Goal: Task Accomplishment & Management: Use online tool/utility

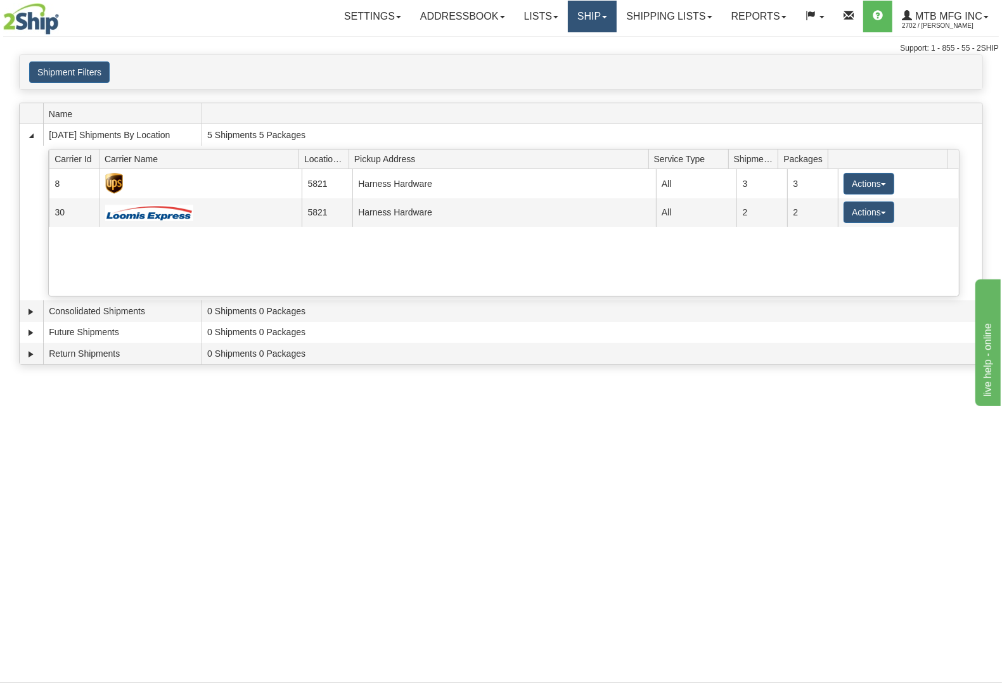
click at [585, 20] on link "Ship" at bounding box center [592, 17] width 49 height 32
click at [672, 11] on link "Shipping lists" at bounding box center [669, 17] width 105 height 32
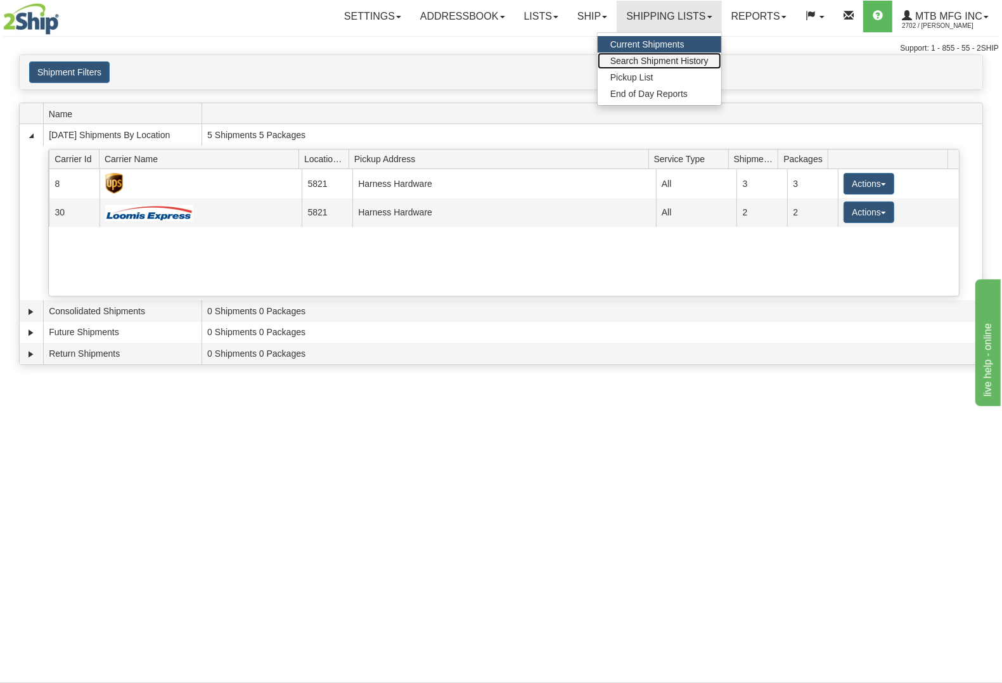
click at [688, 58] on span "Search Shipment History" at bounding box center [660, 61] width 98 height 10
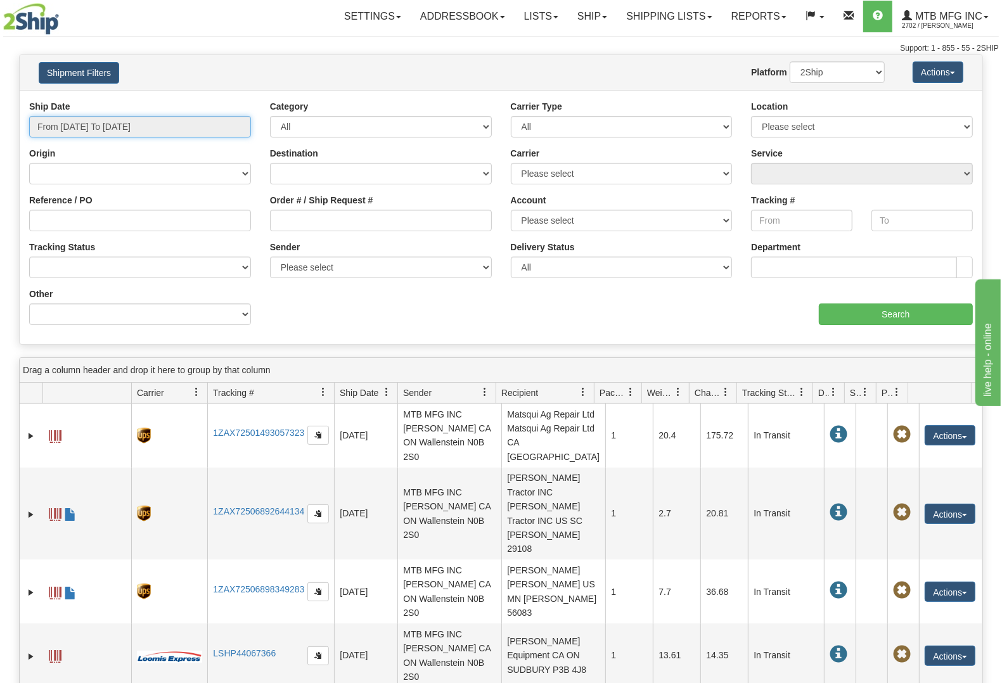
click at [230, 128] on input "From 10/09/2025 To 10/10/2025" at bounding box center [140, 127] width 222 height 22
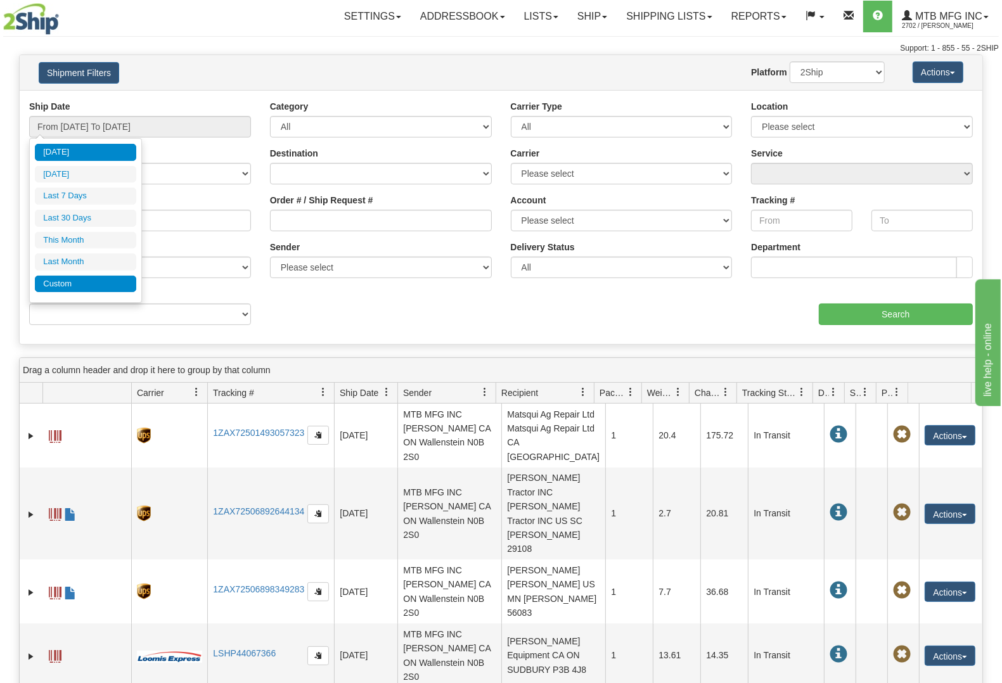
click at [97, 288] on li "Custom" at bounding box center [85, 284] width 101 height 17
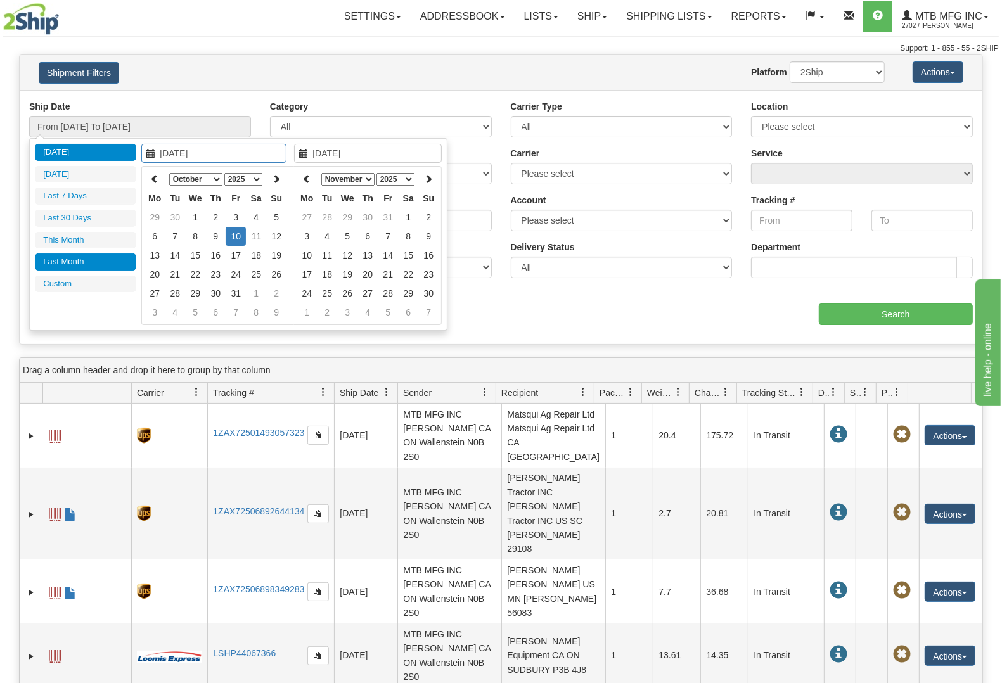
type input "09/01/2025"
type input "09/30/2025"
type input "10/10/2025"
type input "10/01/2025"
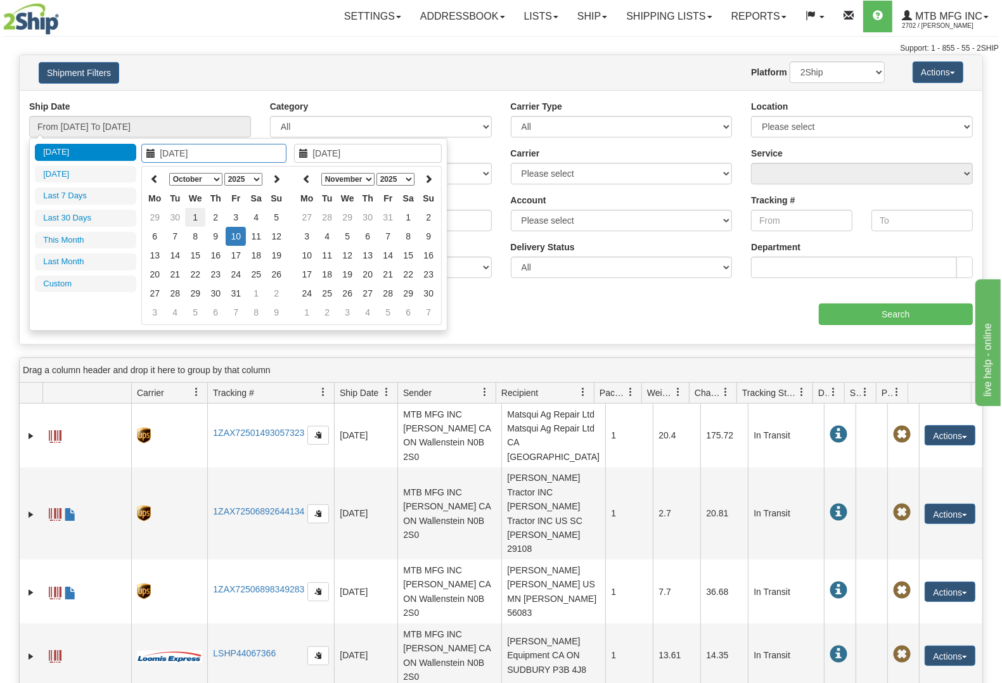
click at [200, 217] on td "1" at bounding box center [195, 217] width 20 height 19
type input "10/01/2025"
click at [198, 217] on td "1" at bounding box center [195, 217] width 20 height 19
type input "From 10/01/2025 To 10/01/2025"
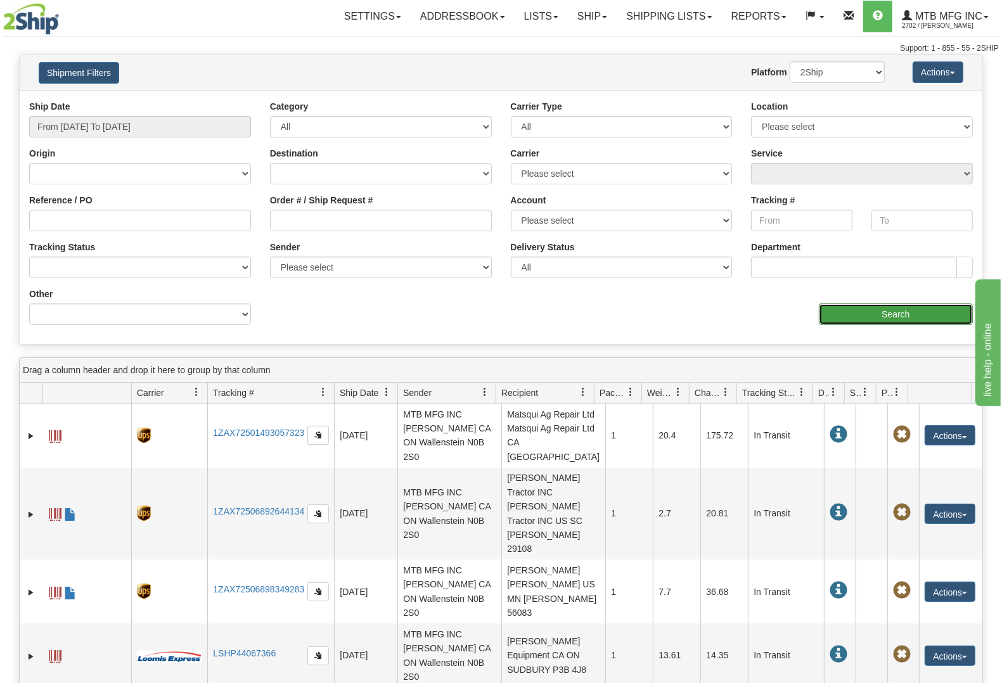
click at [904, 319] on input "Search" at bounding box center [896, 315] width 154 height 22
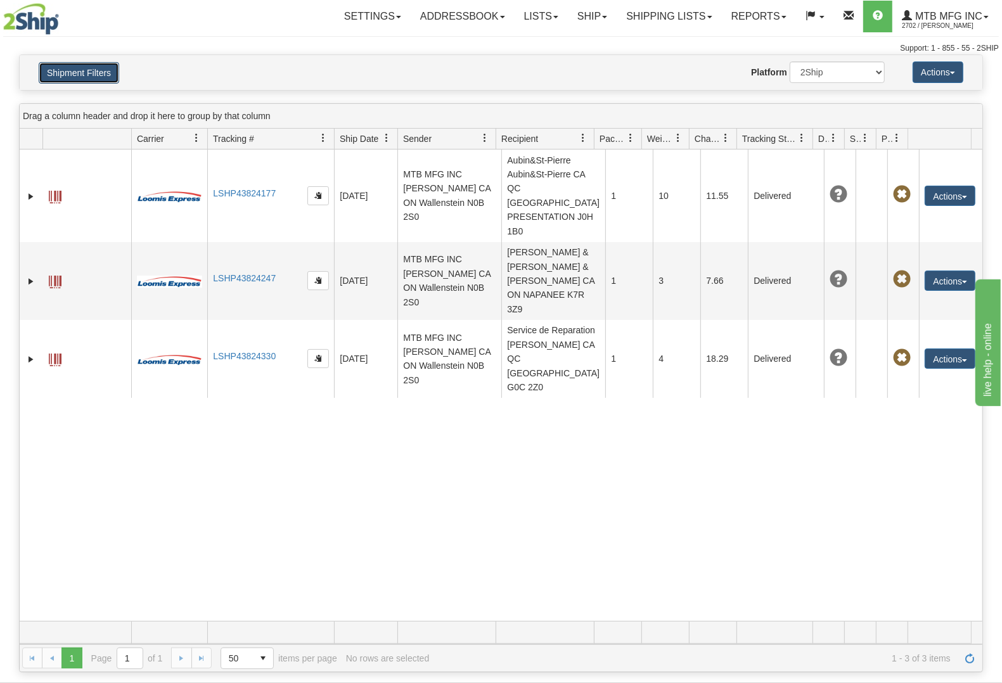
click at [105, 74] on button "Shipment Filters" at bounding box center [79, 73] width 81 height 22
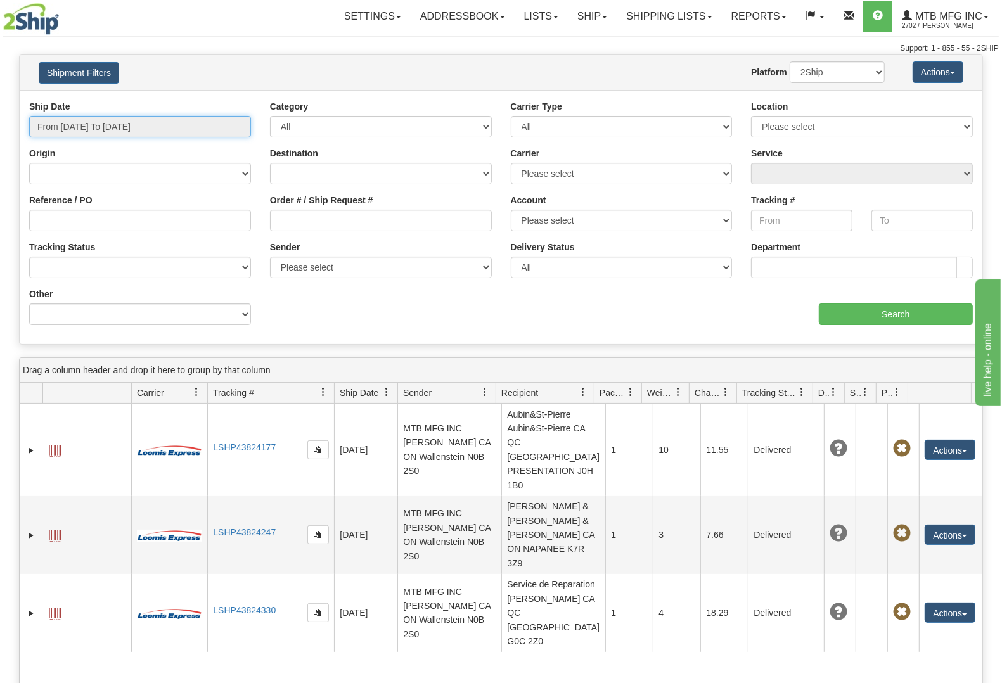
click at [138, 124] on input "From 10/01/2025 To 10/01/2025" at bounding box center [140, 127] width 222 height 22
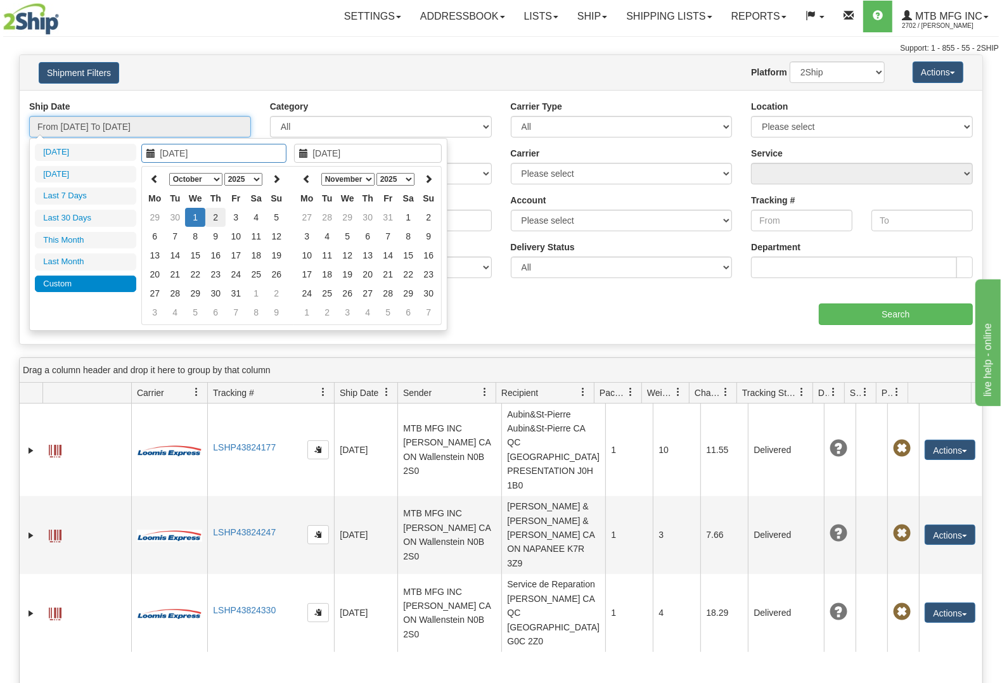
type input "10/02/2025"
click at [219, 216] on td "2" at bounding box center [215, 217] width 20 height 19
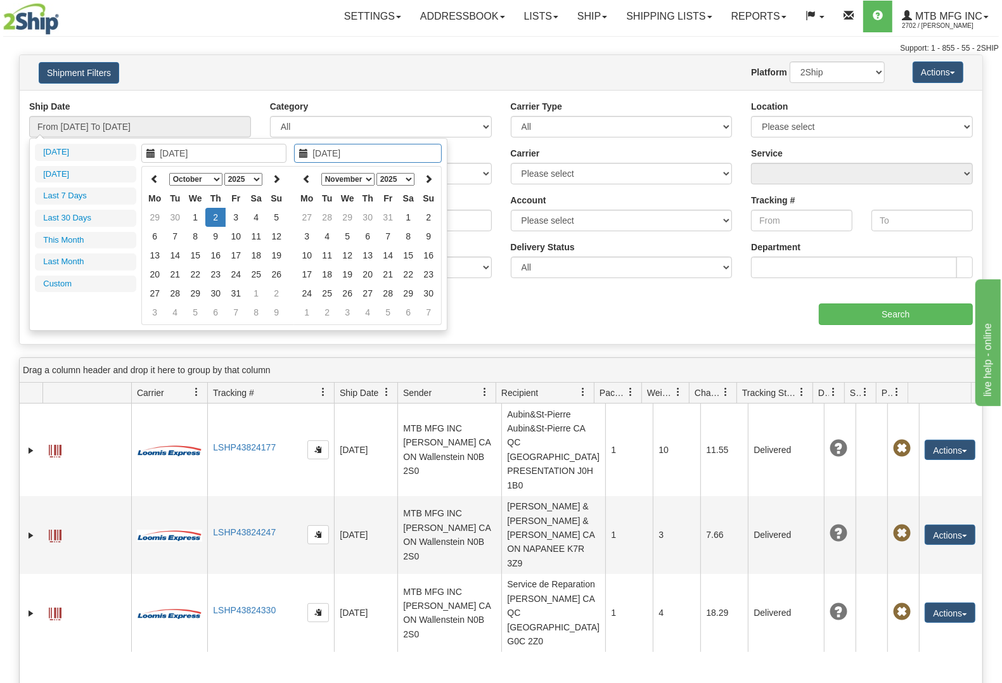
type input "11/09/2025"
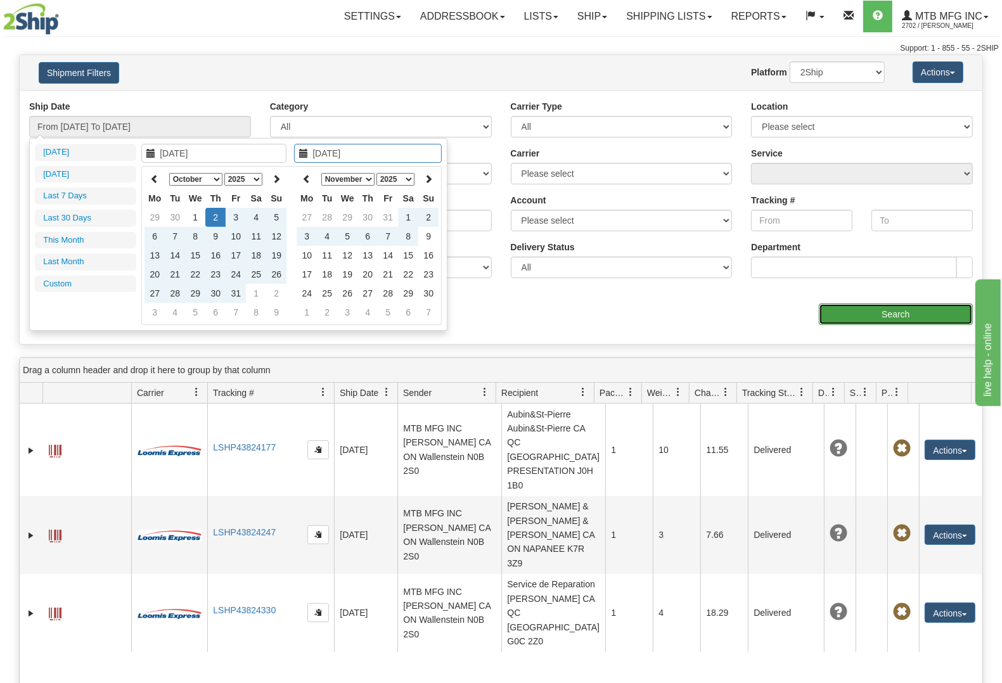
click at [943, 314] on input "Search" at bounding box center [896, 315] width 154 height 22
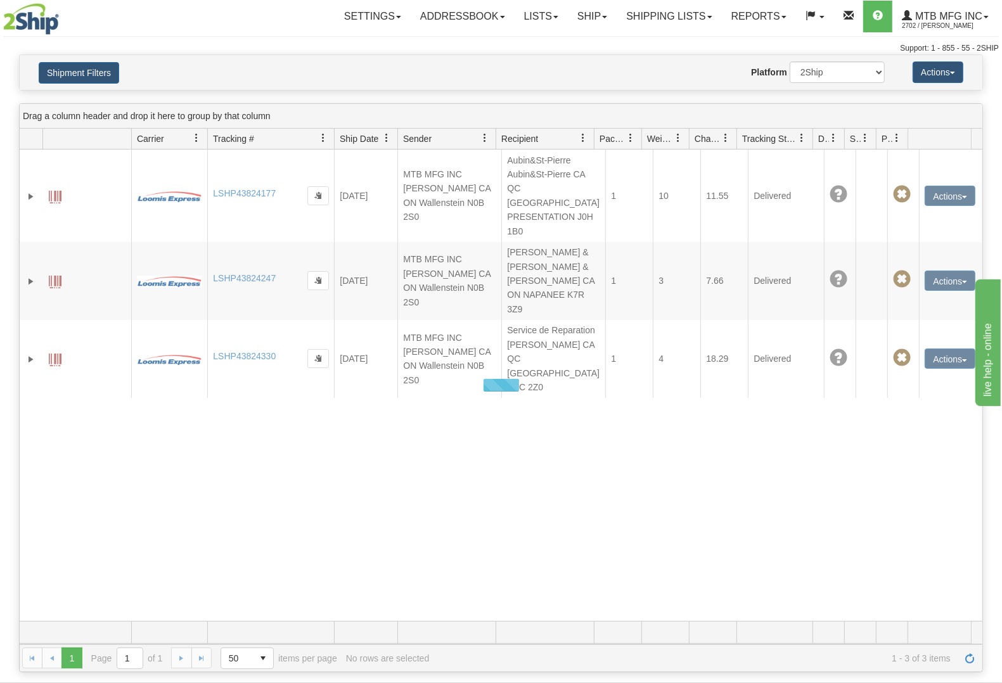
click at [942, 314] on div at bounding box center [501, 386] width 963 height 472
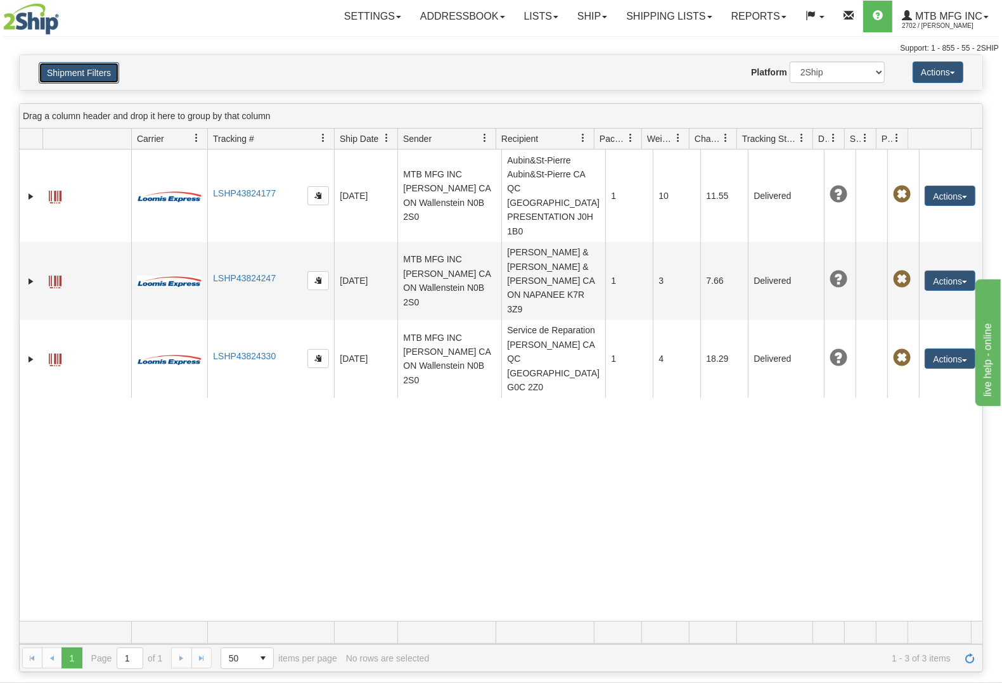
click at [103, 81] on button "Shipment Filters" at bounding box center [79, 73] width 81 height 22
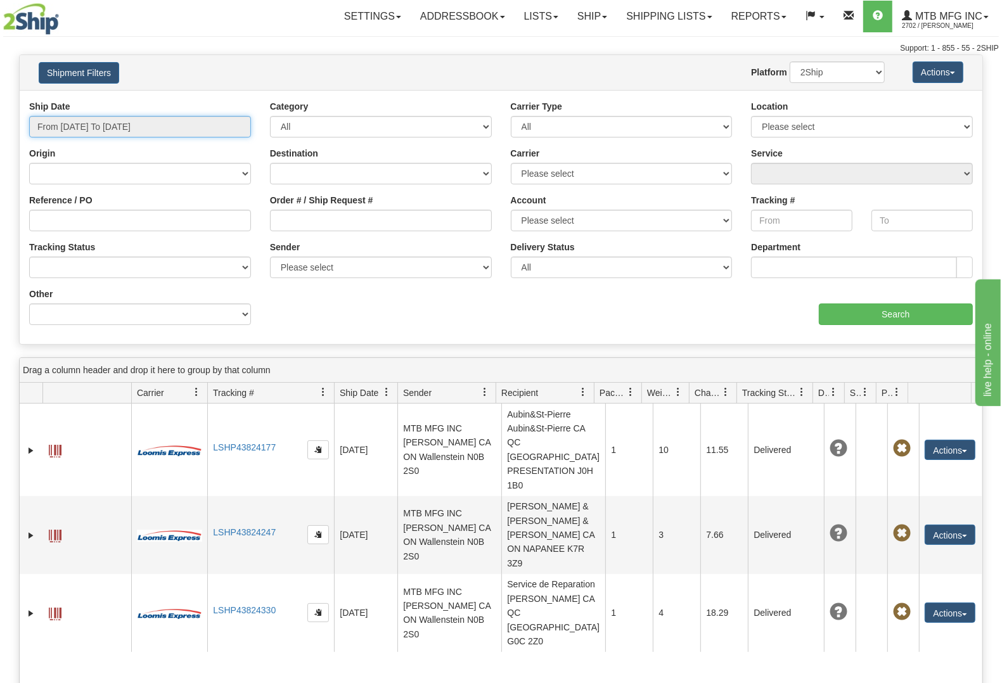
type input "10/01/2025"
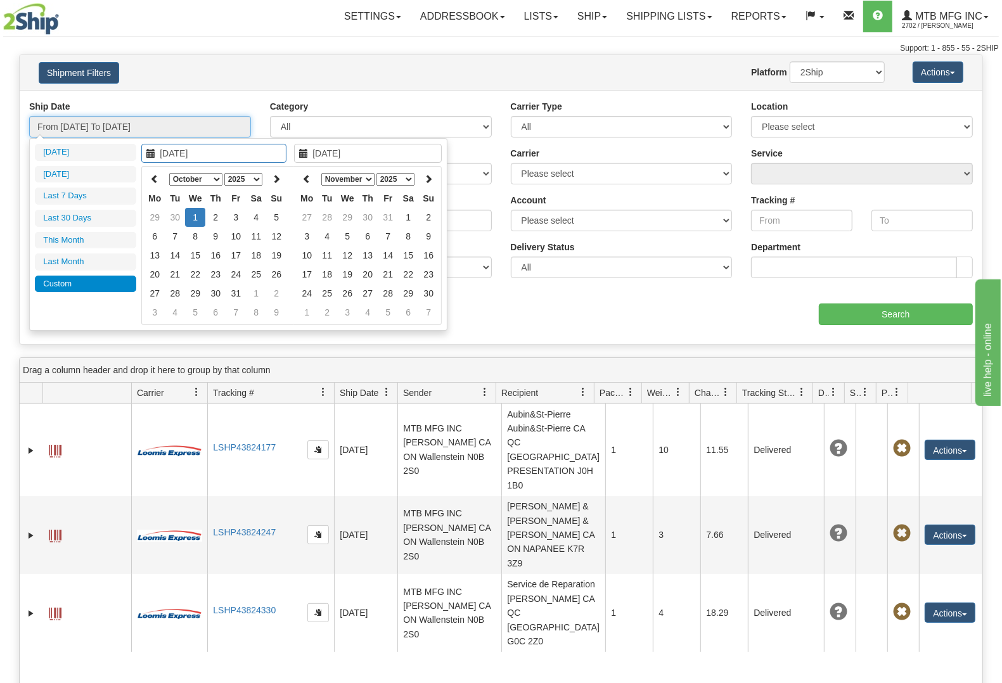
click at [139, 124] on input "From 10/01/2025 To 10/01/2025" at bounding box center [140, 127] width 222 height 22
click at [362, 176] on select "January February March April May June July August September October November De…" at bounding box center [347, 179] width 53 height 13
click at [311, 181] on icon at bounding box center [306, 178] width 9 height 9
type input "10/03/2025"
click at [384, 213] on td "3" at bounding box center [388, 217] width 20 height 19
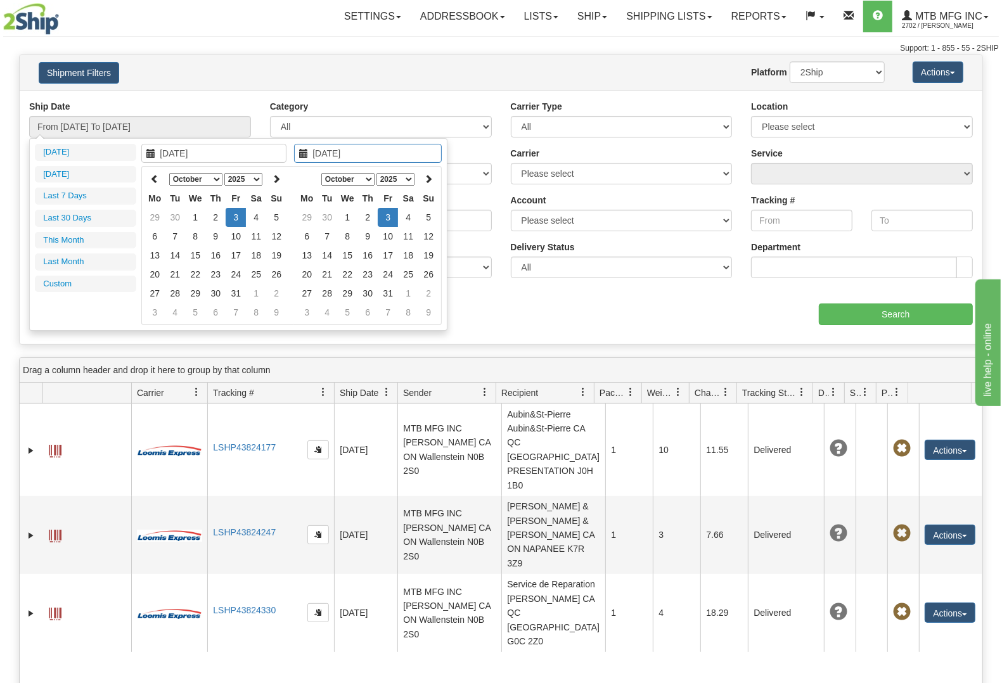
type input "10/12/2025"
click at [858, 304] on input "Search" at bounding box center [896, 315] width 154 height 22
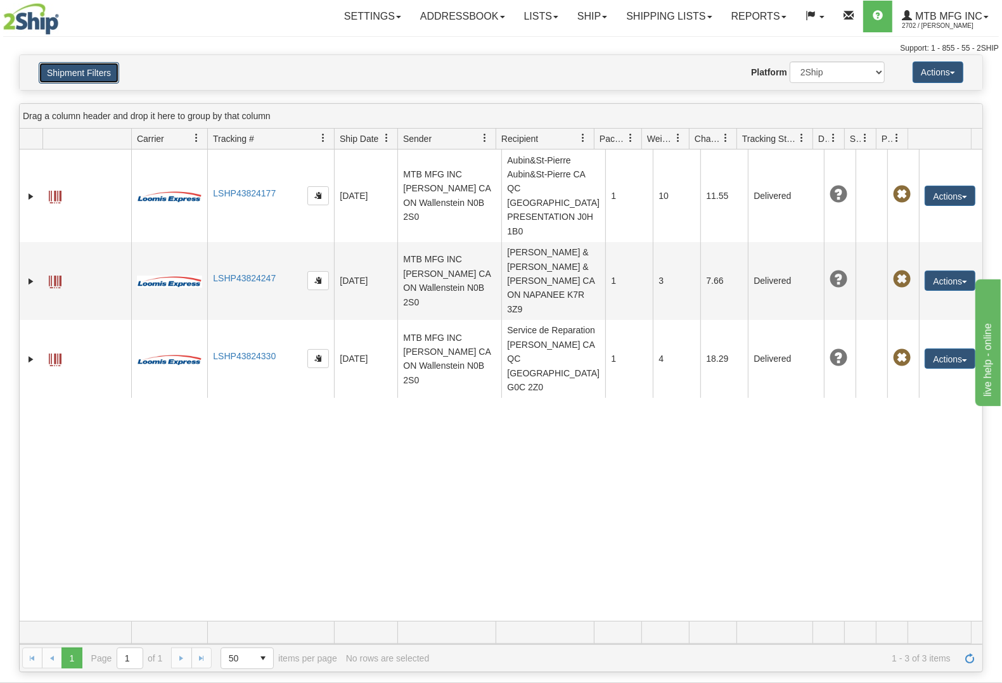
click at [96, 74] on button "Shipment Filters" at bounding box center [79, 73] width 81 height 22
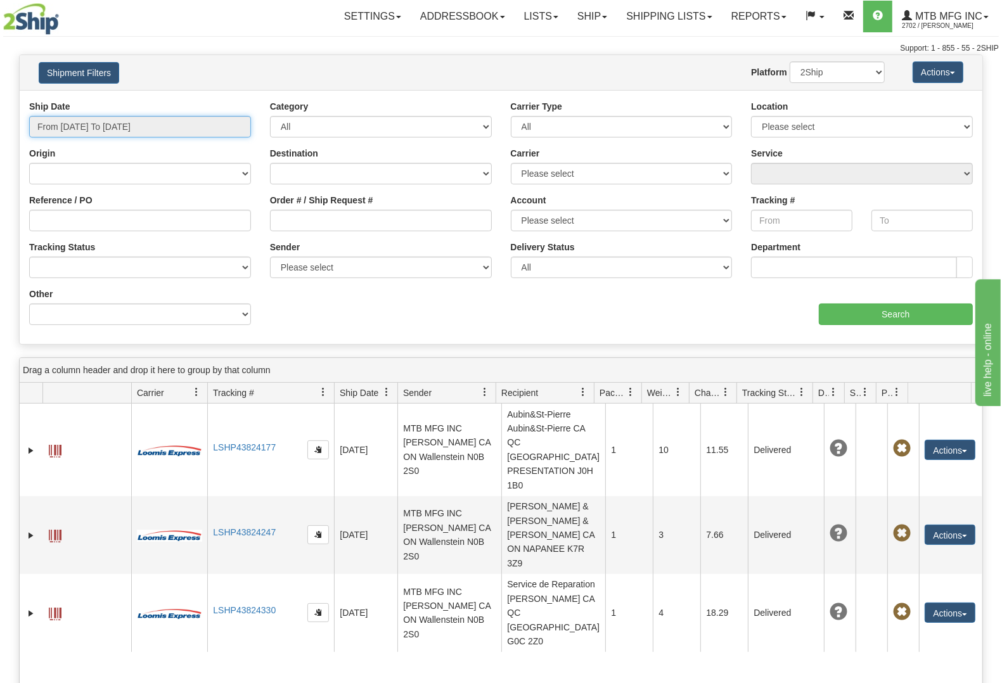
type input "10/01/2025"
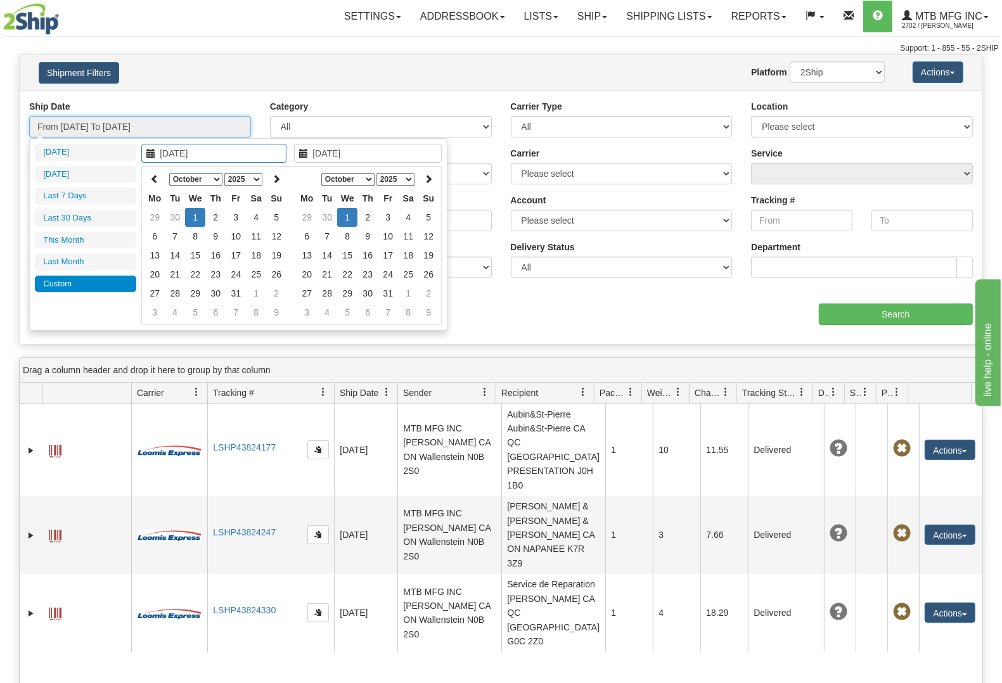
click at [146, 116] on input "From 10/01/2025 To 10/01/2025" at bounding box center [140, 127] width 222 height 22
type input "10/03/2025"
click at [390, 220] on td "3" at bounding box center [388, 217] width 20 height 19
type input "10/03/2025"
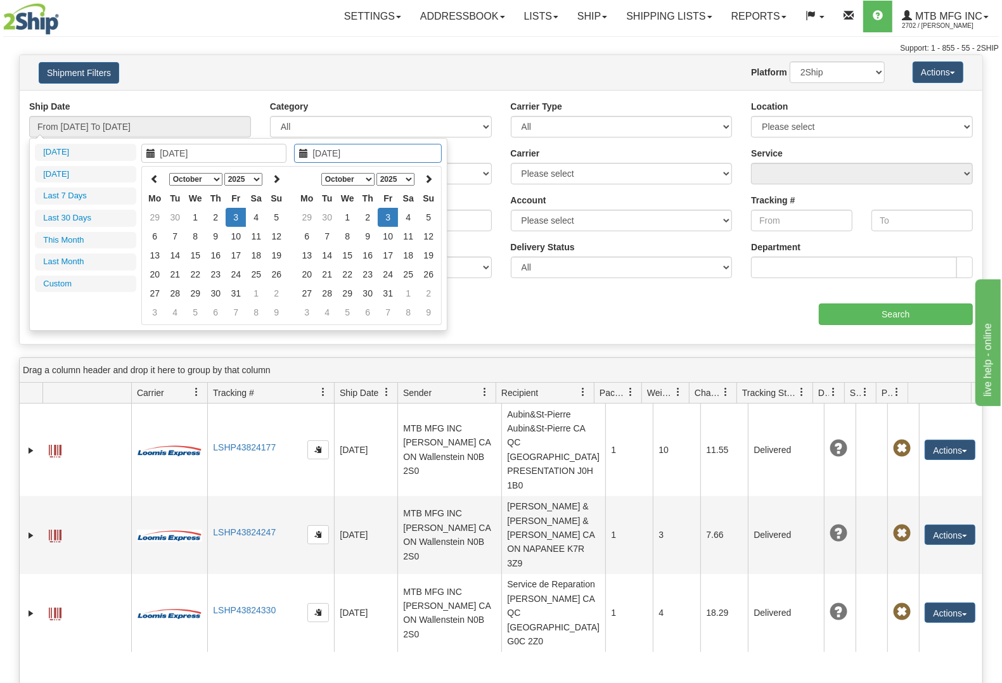
click at [390, 220] on td "3" at bounding box center [388, 217] width 20 height 19
type input "From 10/03/2025 To 10/03/2025"
drag, startPoint x: 204, startPoint y: 118, endPoint x: 195, endPoint y: 131, distance: 15.5
click at [204, 120] on input "From 10/03/2025 To 10/03/2025" at bounding box center [140, 127] width 222 height 22
type input "10/01/2025"
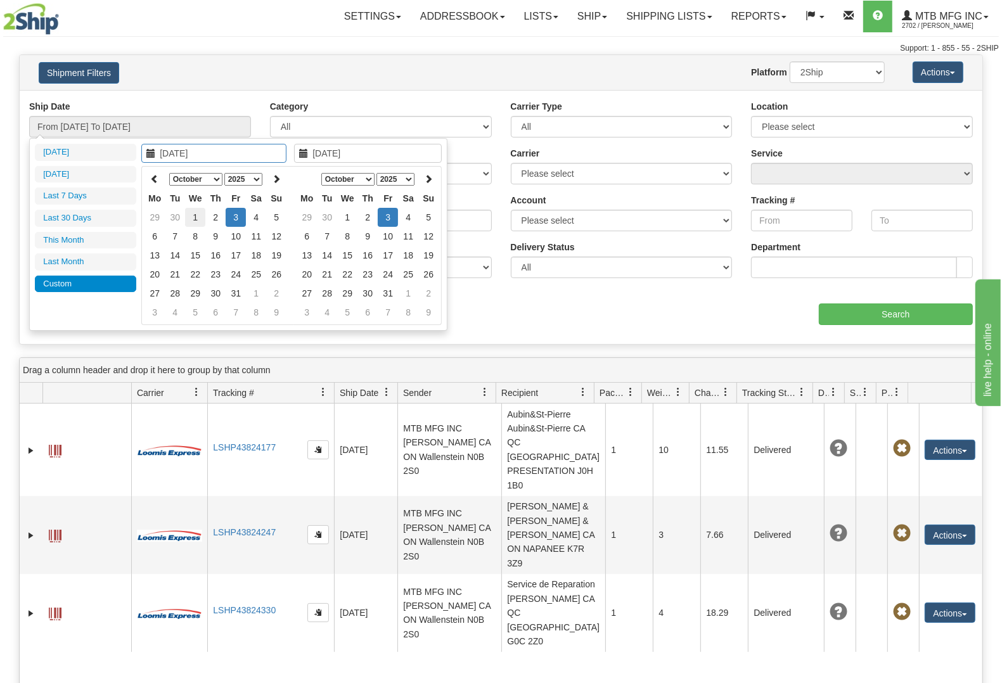
click at [194, 214] on td "1" at bounding box center [195, 217] width 20 height 19
type input "10/03/2025"
click at [229, 216] on td "3" at bounding box center [236, 217] width 20 height 19
type input "From 10/01/2025 To 10/03/2025"
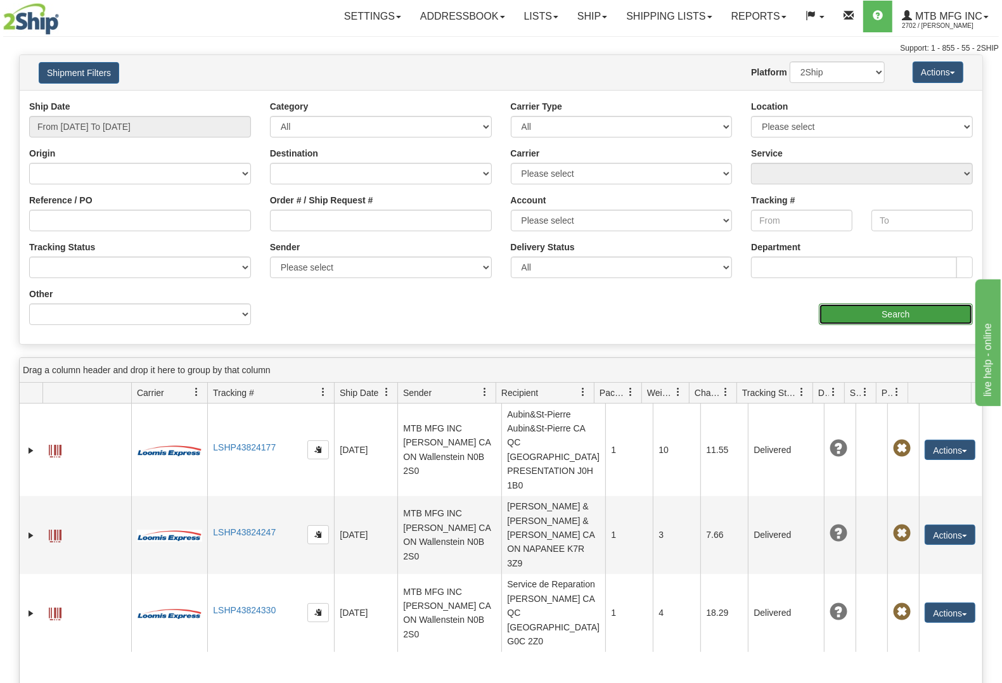
click at [841, 314] on input "Search" at bounding box center [896, 315] width 154 height 22
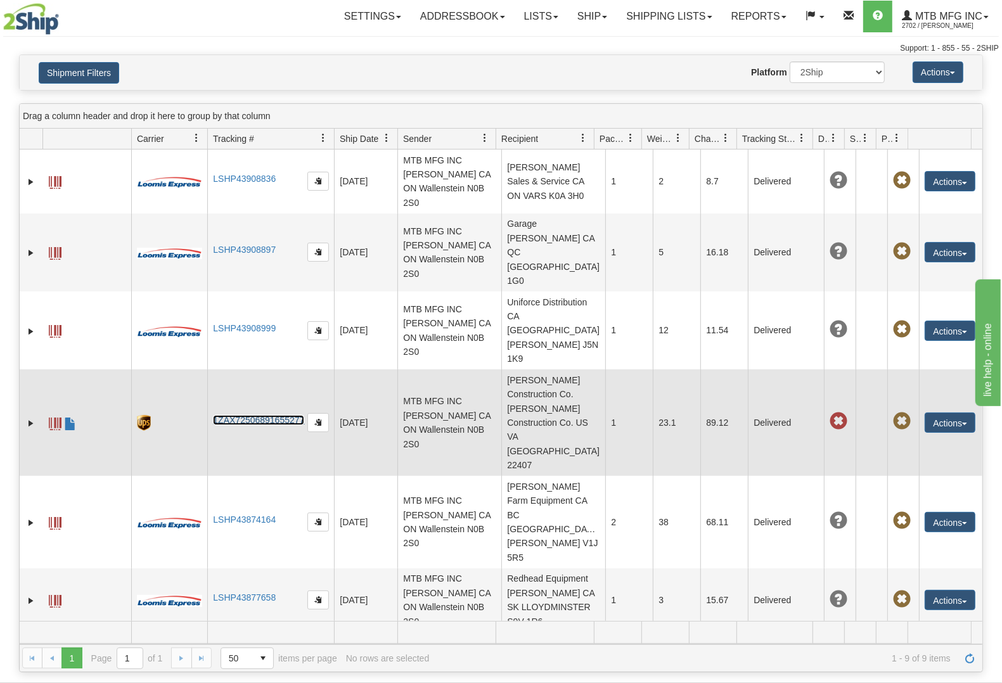
click at [262, 415] on link "1ZAX72506891655277" at bounding box center [258, 420] width 91 height 10
click at [950, 413] on button "Actions" at bounding box center [950, 423] width 51 height 20
click at [940, 438] on link "Repeat" at bounding box center [924, 446] width 101 height 16
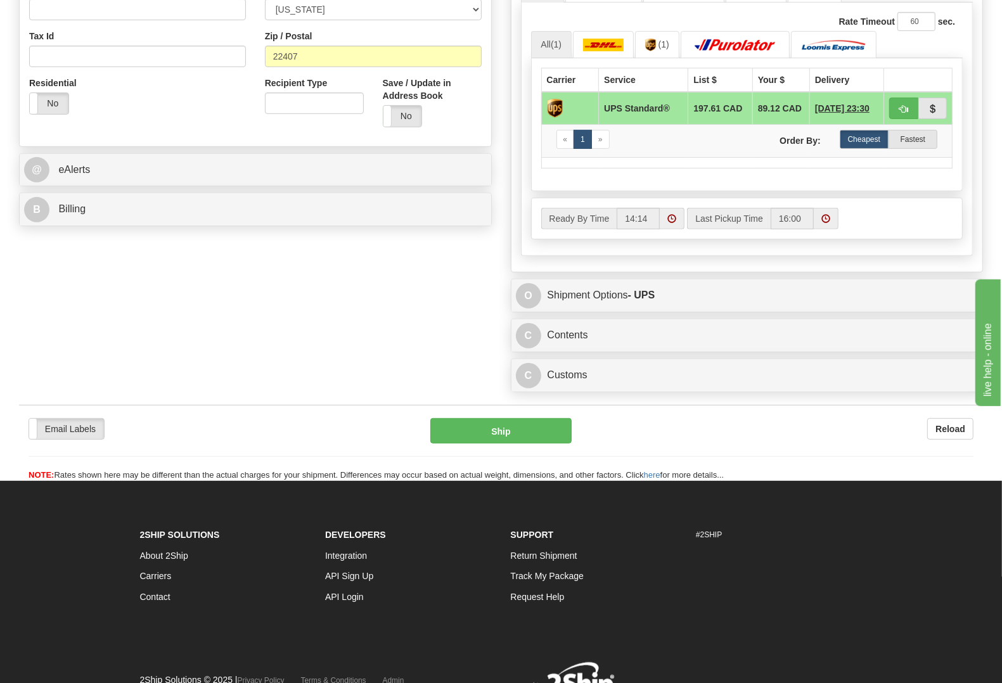
scroll to position [396, 0]
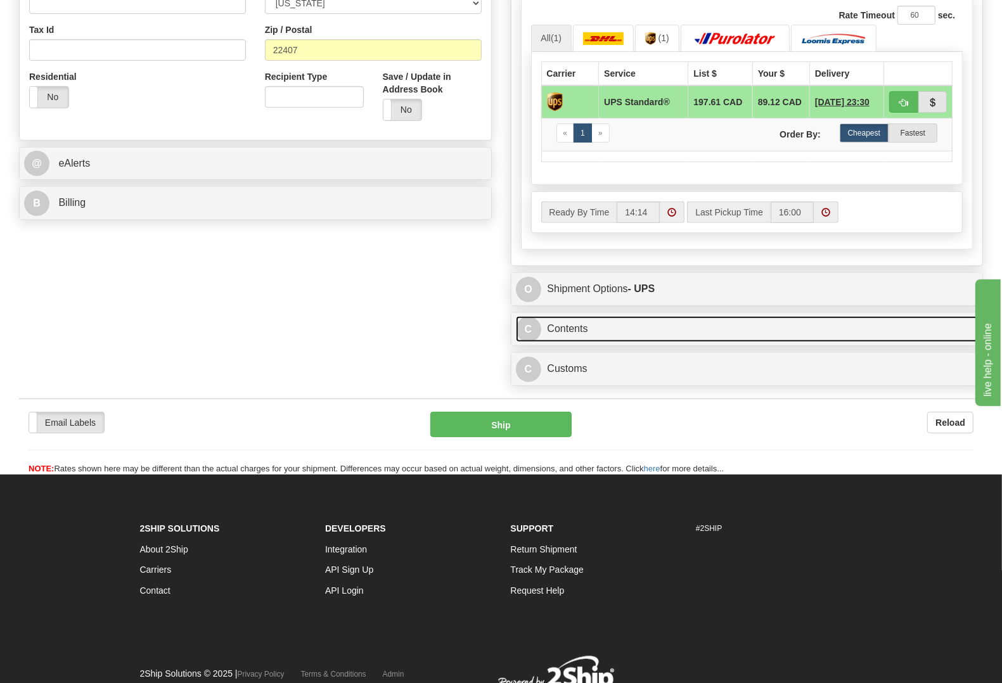
click at [626, 336] on link "C Contents" at bounding box center [747, 329] width 463 height 26
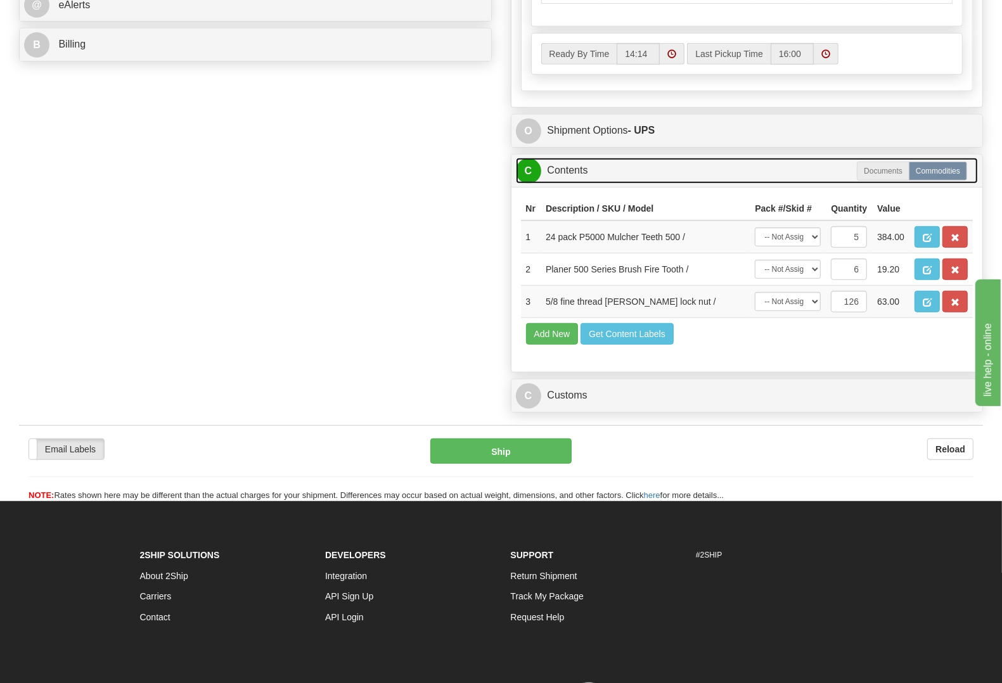
scroll to position [634, 0]
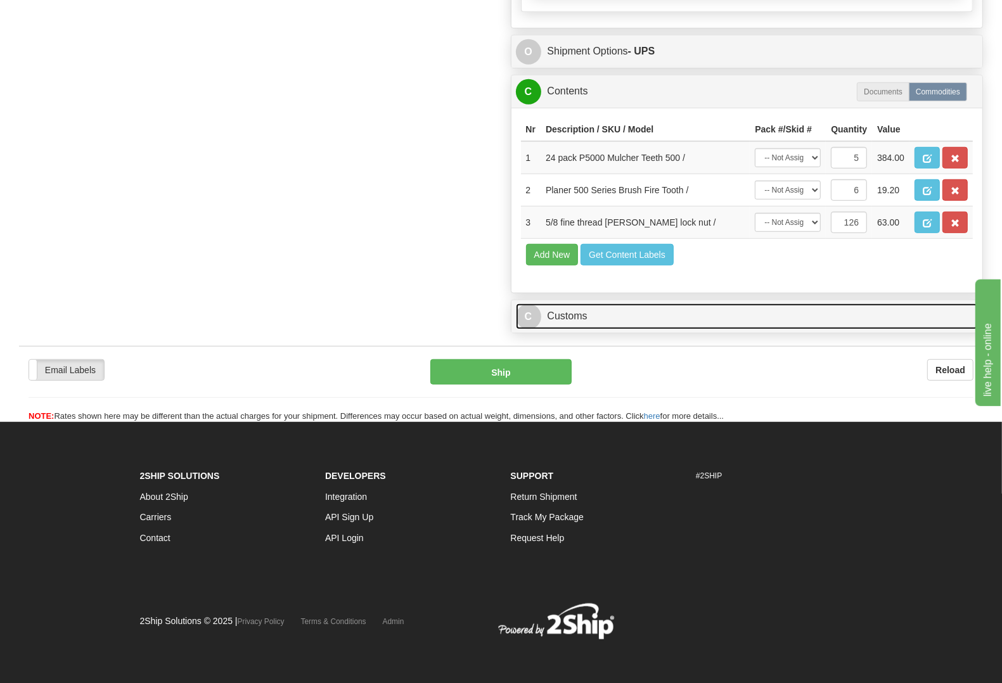
click at [721, 330] on link "C Customs" at bounding box center [747, 317] width 463 height 26
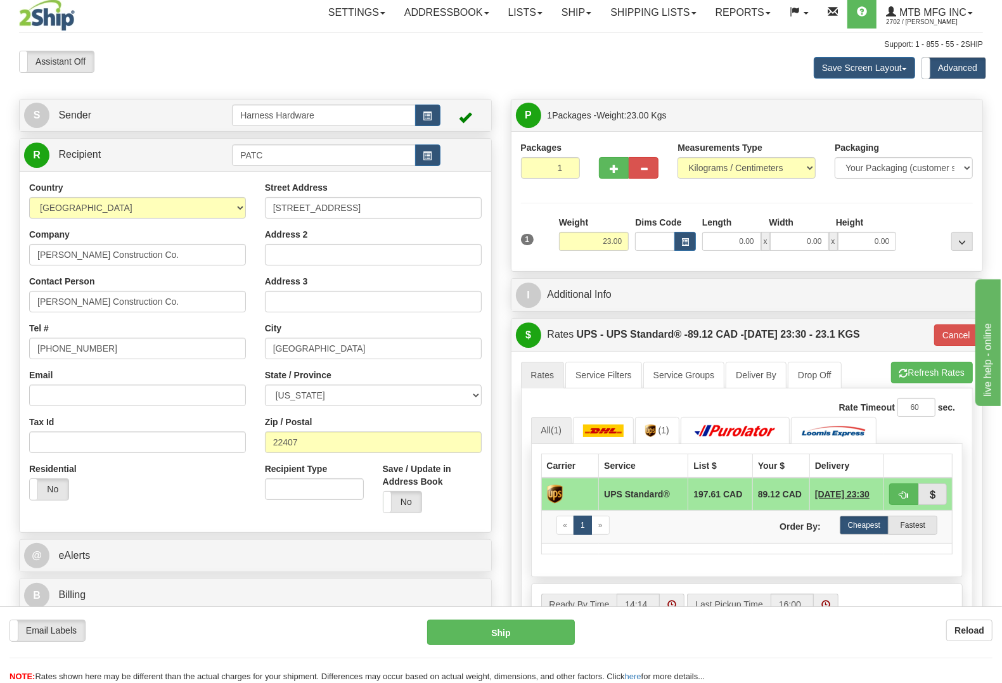
scroll to position [0, 0]
